Goal: Task Accomplishment & Management: Use online tool/utility

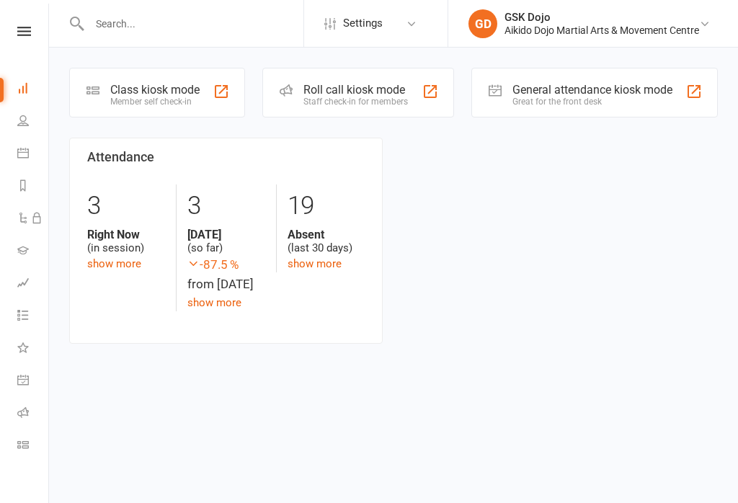
click at [168, 83] on div "Class kiosk mode" at bounding box center [154, 90] width 89 height 14
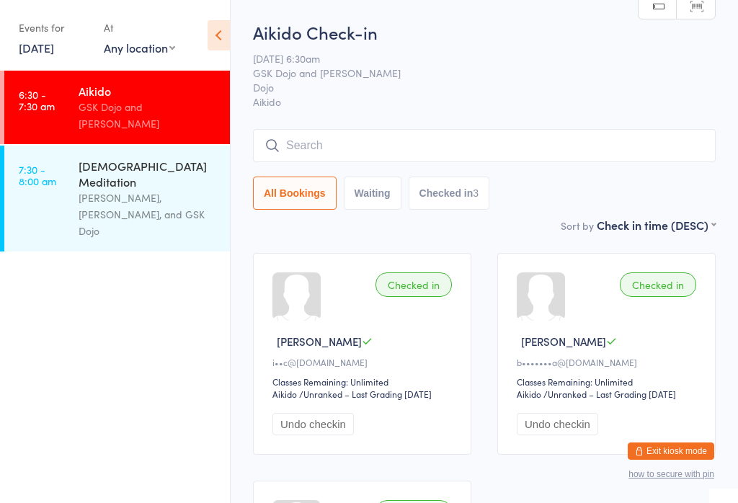
click at [444, 141] on input "search" at bounding box center [484, 145] width 462 height 33
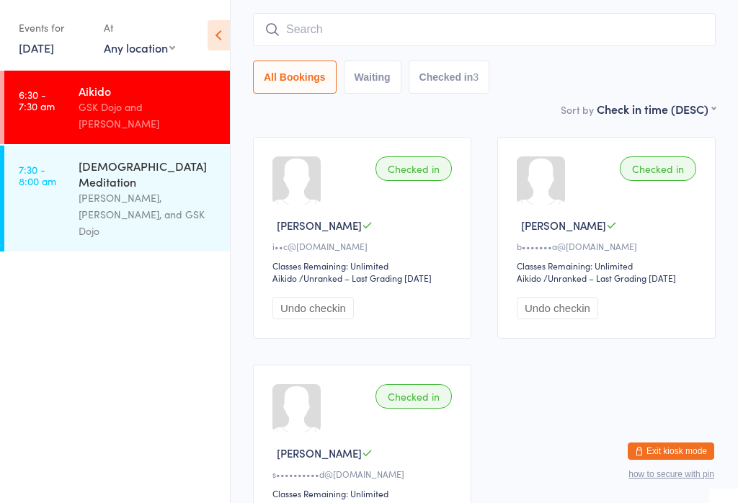
scroll to position [130, 0]
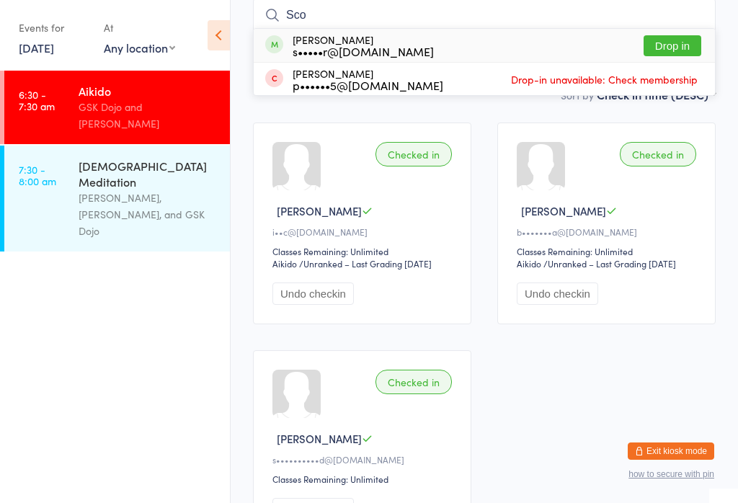
type input "Sco"
click at [673, 41] on button "Drop in" at bounding box center [672, 45] width 58 height 21
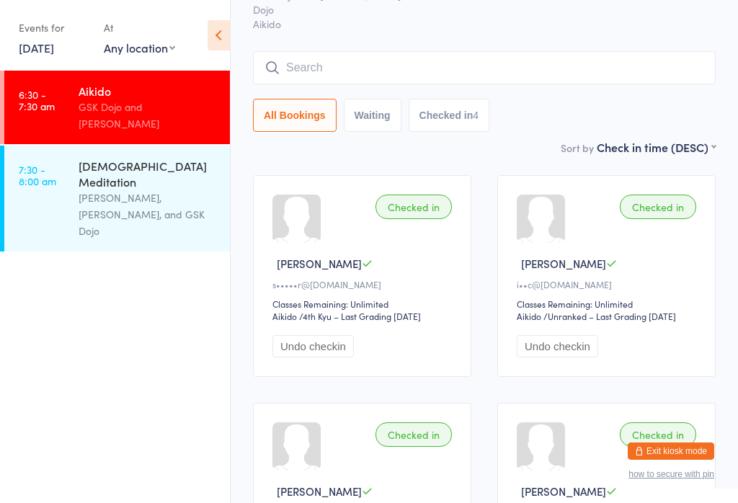
scroll to position [76, 0]
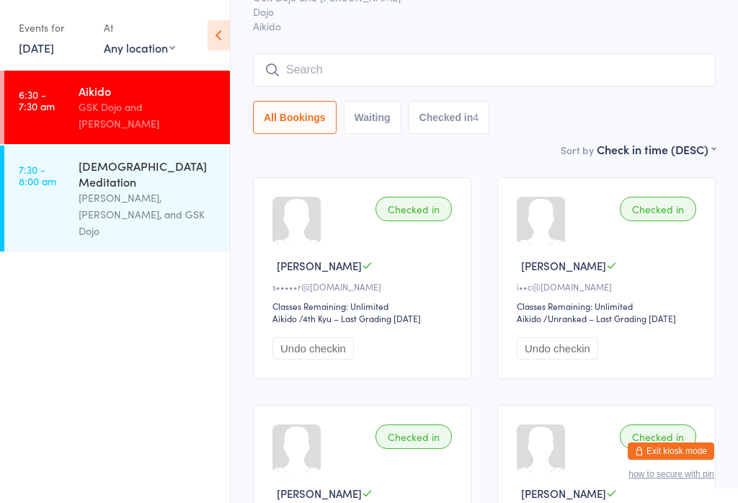
click at [391, 68] on input "search" at bounding box center [484, 69] width 462 height 33
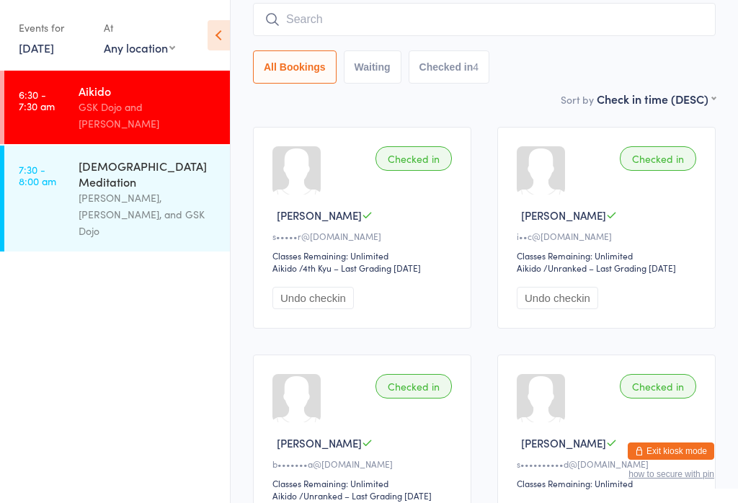
scroll to position [130, 0]
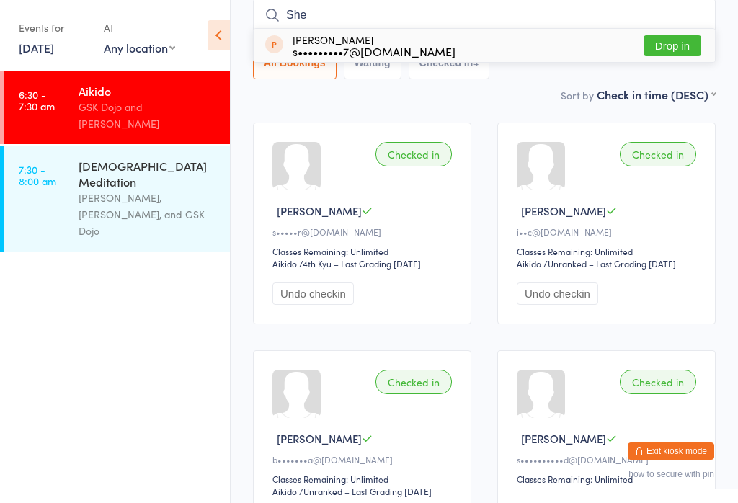
type input "She"
click at [680, 40] on button "Drop in" at bounding box center [672, 45] width 58 height 21
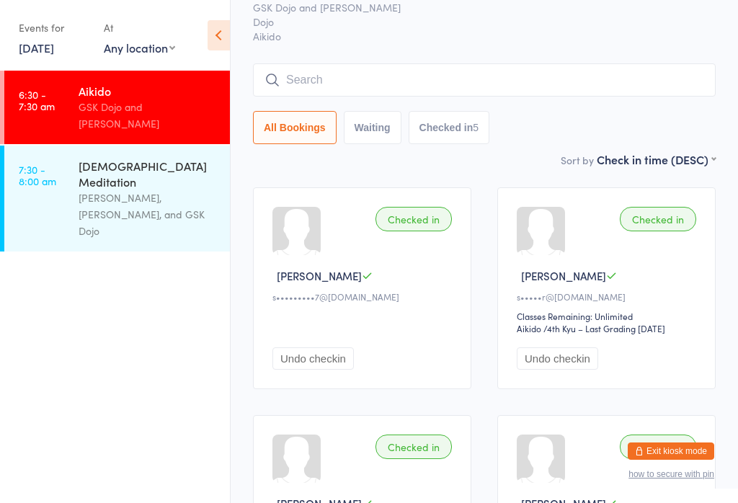
scroll to position [65, 0]
click at [53, 45] on link "[DATE]" at bounding box center [36, 48] width 35 height 16
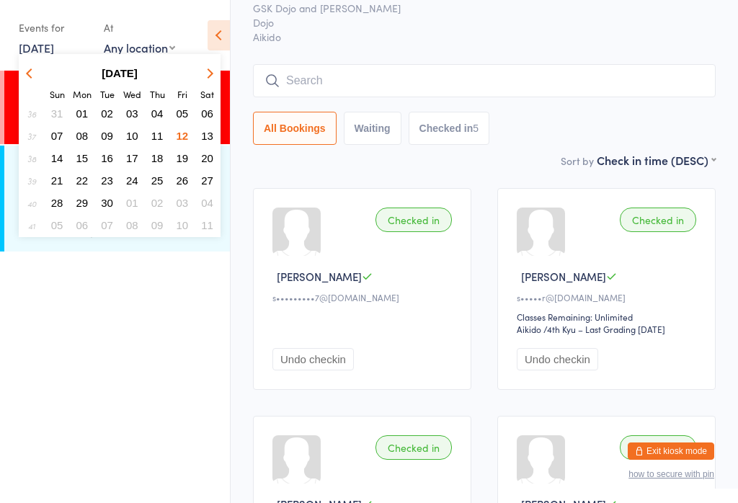
click at [131, 115] on span "03" at bounding box center [132, 113] width 12 height 12
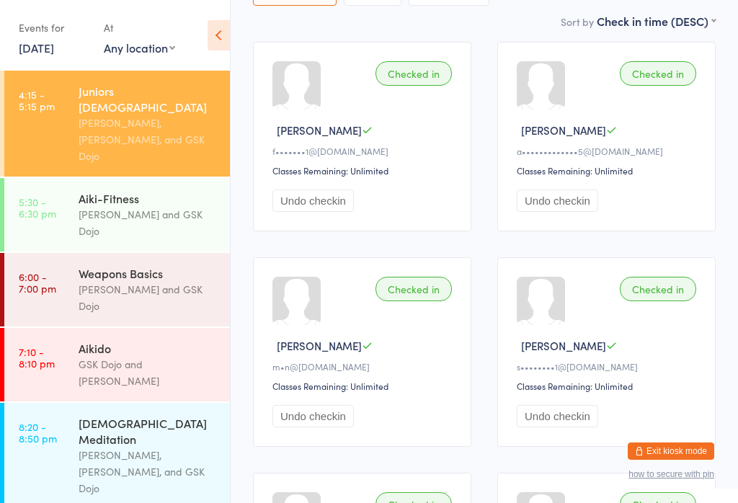
scroll to position [197, 0]
click at [143, 340] on div "Aikido" at bounding box center [148, 348] width 139 height 16
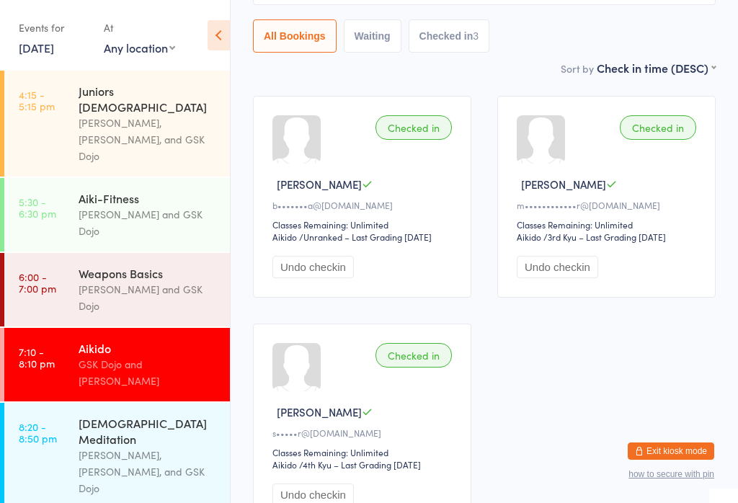
scroll to position [158, 0]
click at [52, 44] on link "[DATE]" at bounding box center [36, 48] width 35 height 16
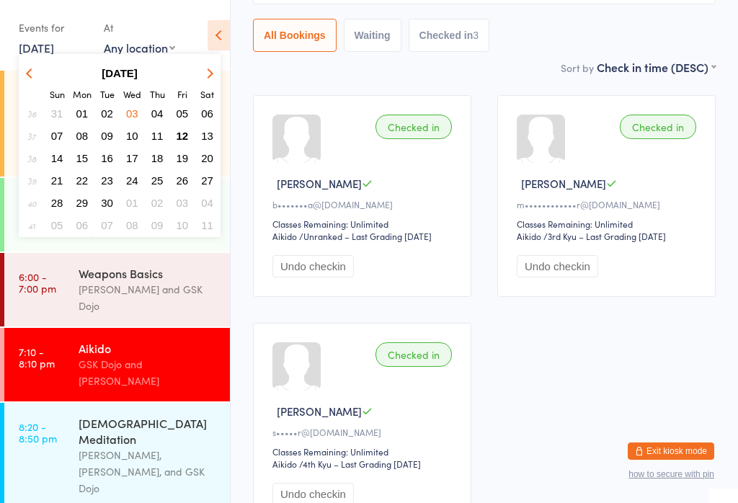
click at [105, 115] on span "02" at bounding box center [107, 113] width 12 height 12
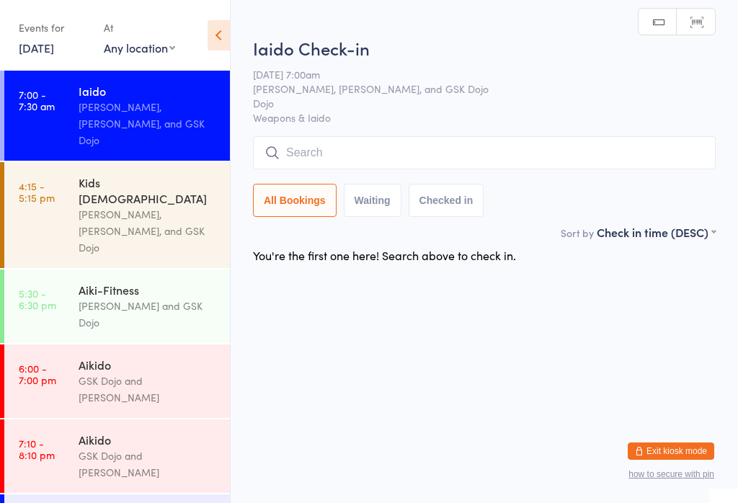
click at [138, 372] on div "GSK Dojo and [PERSON_NAME]" at bounding box center [148, 388] width 139 height 33
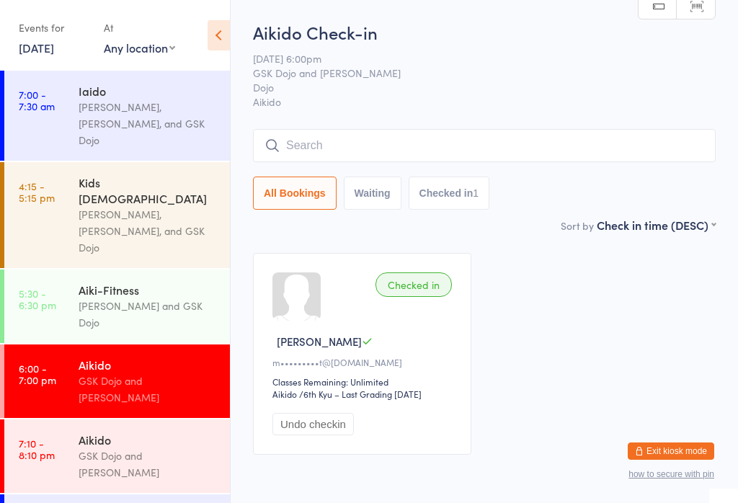
click at [126, 432] on div "Aikido" at bounding box center [148, 440] width 139 height 16
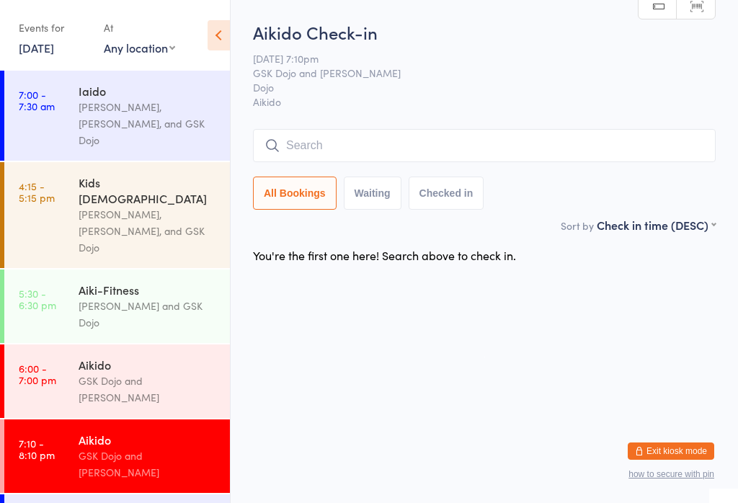
click at [52, 44] on link "[DATE]" at bounding box center [36, 48] width 35 height 16
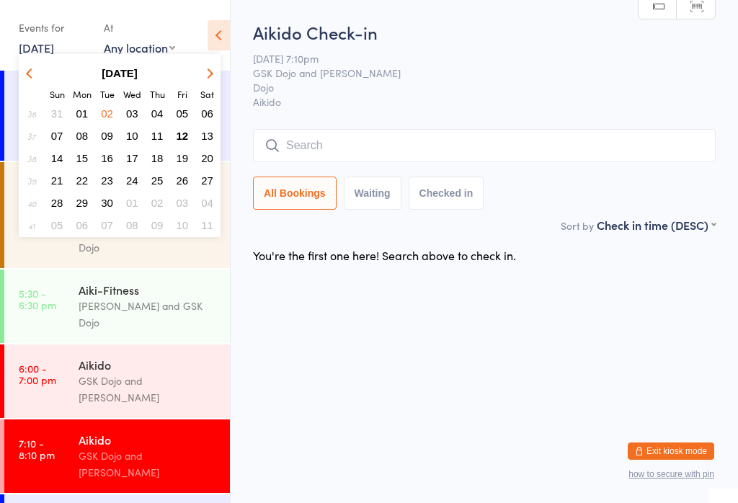
click at [207, 112] on span "06" at bounding box center [207, 113] width 12 height 12
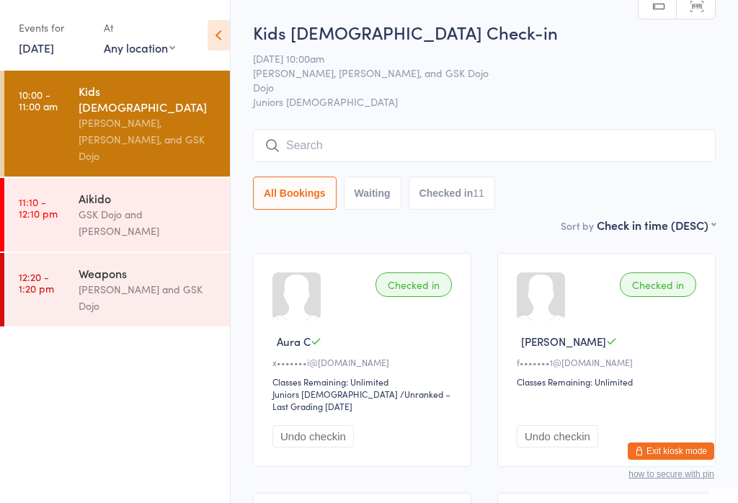
click at [163, 206] on div "GSK Dojo and [PERSON_NAME]" at bounding box center [148, 222] width 139 height 33
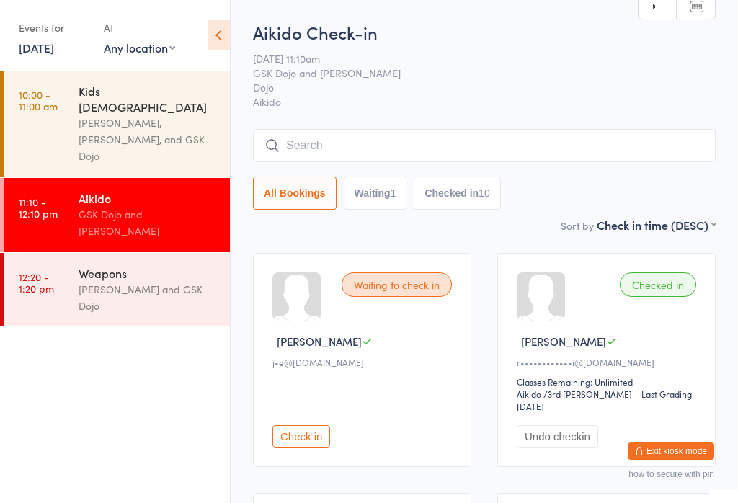
click at [40, 50] on link "[DATE]" at bounding box center [36, 48] width 35 height 16
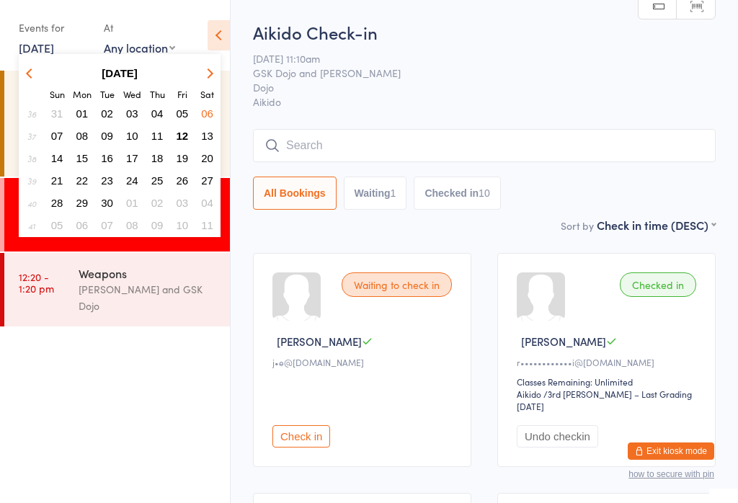
click at [207, 90] on small "Sat" at bounding box center [207, 94] width 14 height 12
click at [32, 69] on icon "button" at bounding box center [31, 73] width 10 height 10
click at [207, 202] on span "30" at bounding box center [207, 203] width 12 height 12
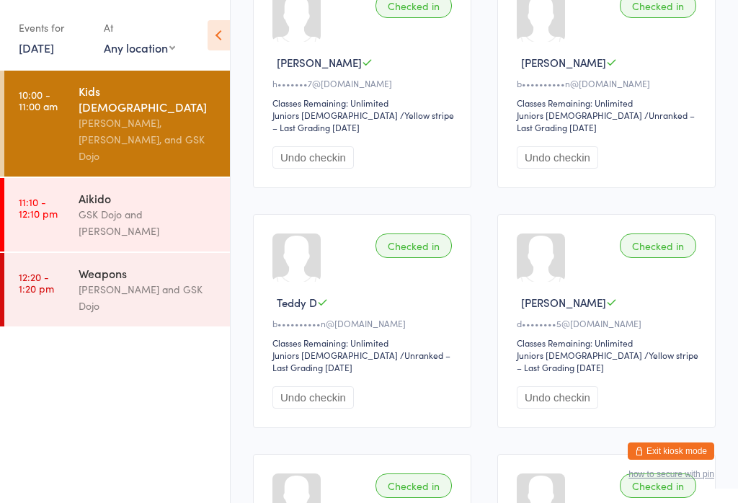
scroll to position [513, 0]
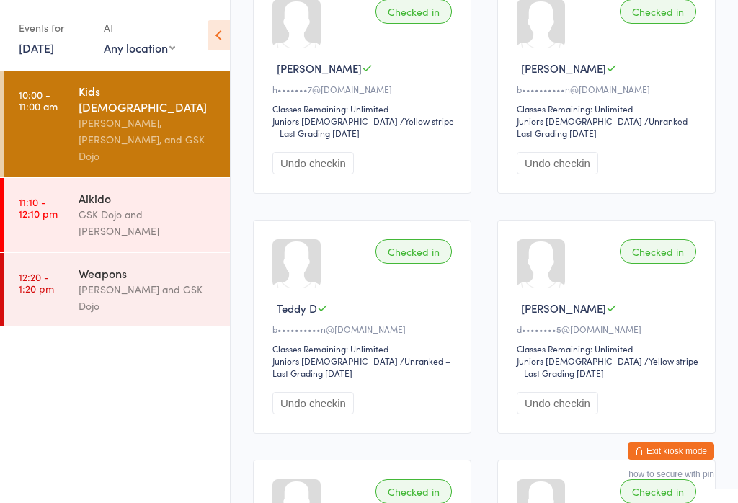
click at [122, 190] on div "Aikido" at bounding box center [148, 198] width 139 height 16
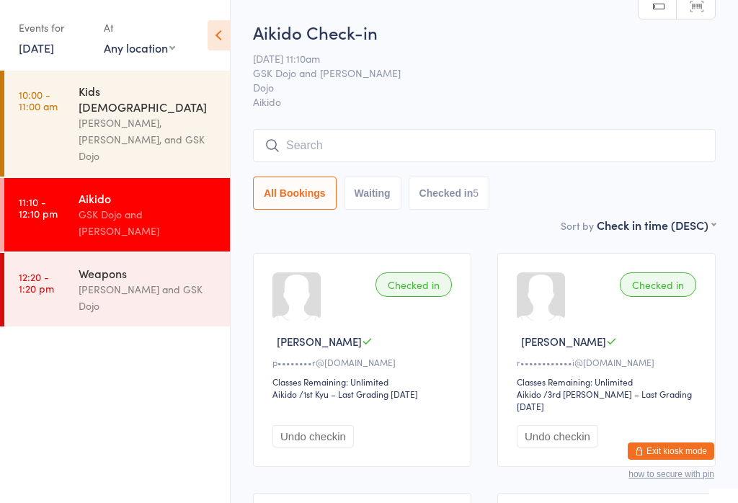
click at [54, 42] on link "[DATE]" at bounding box center [36, 48] width 35 height 16
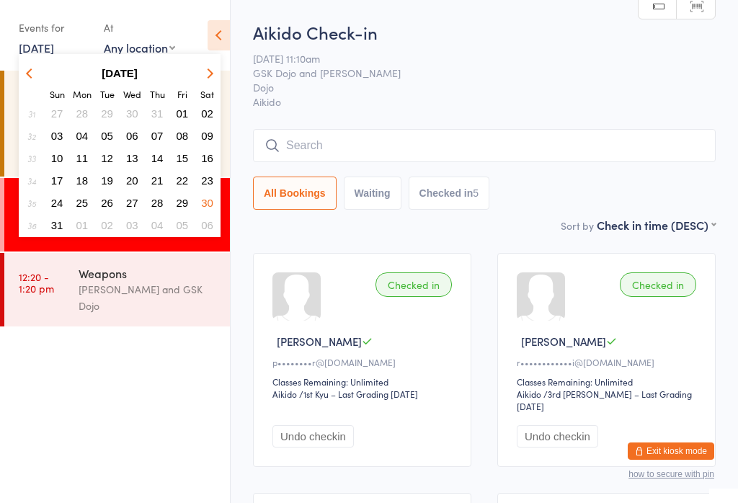
click at [205, 63] on button "button" at bounding box center [208, 72] width 22 height 19
click at [186, 132] on span "12" at bounding box center [182, 136] width 12 height 12
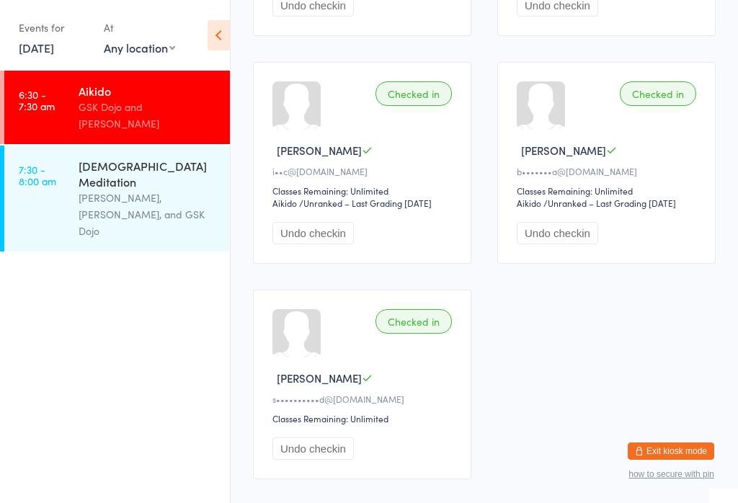
scroll to position [421, 0]
